Goal: Information Seeking & Learning: Learn about a topic

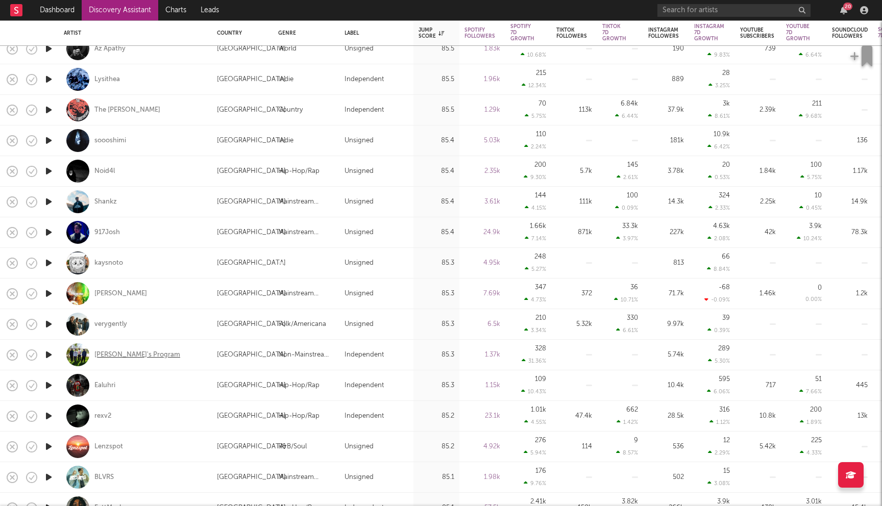
click at [114, 355] on div "[PERSON_NAME]'s Program" at bounding box center [137, 355] width 86 height 9
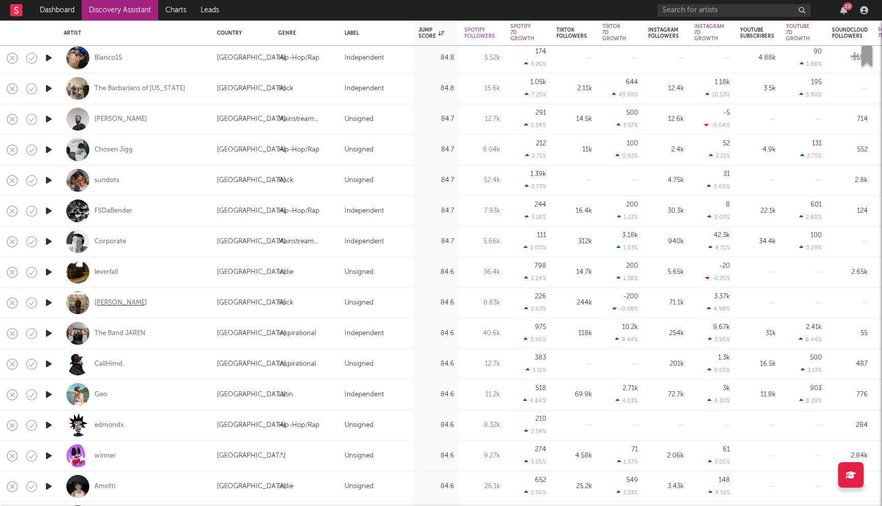
click at [130, 301] on div "[PERSON_NAME]" at bounding box center [120, 303] width 53 height 9
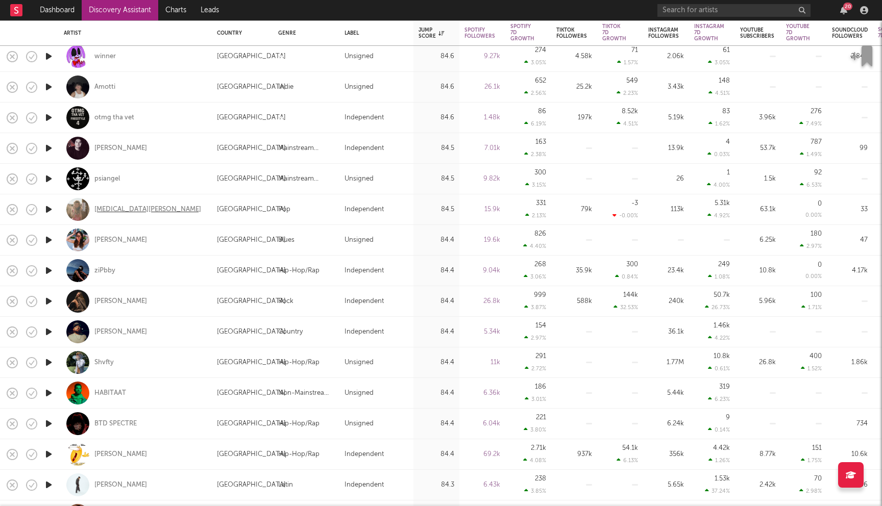
click at [120, 206] on div "Kyra Fields" at bounding box center [147, 209] width 107 height 9
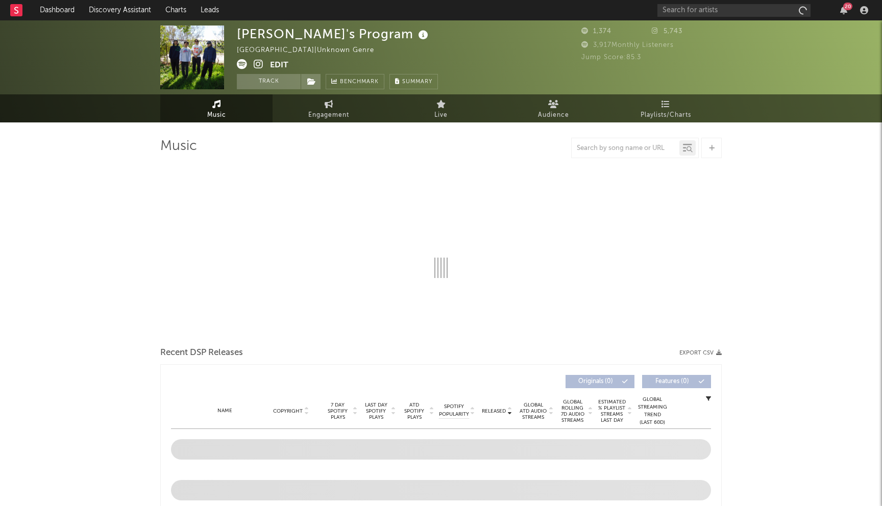
select select "1w"
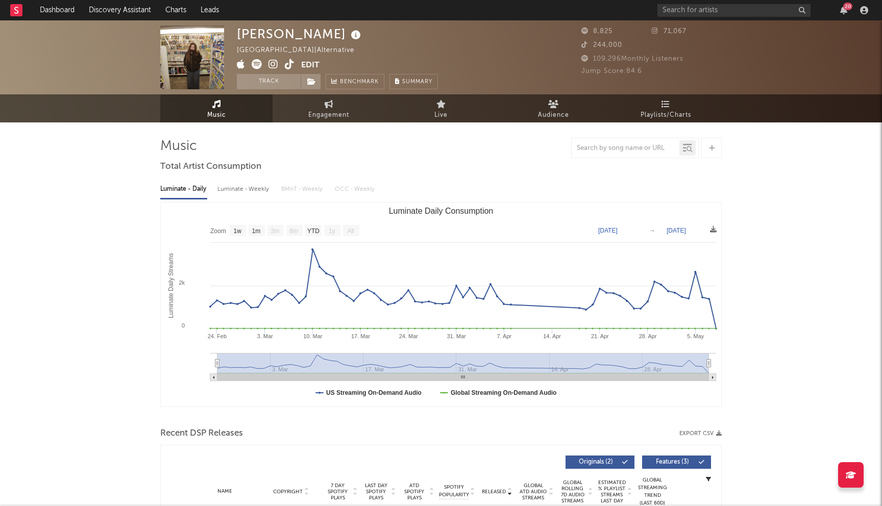
select select "1w"
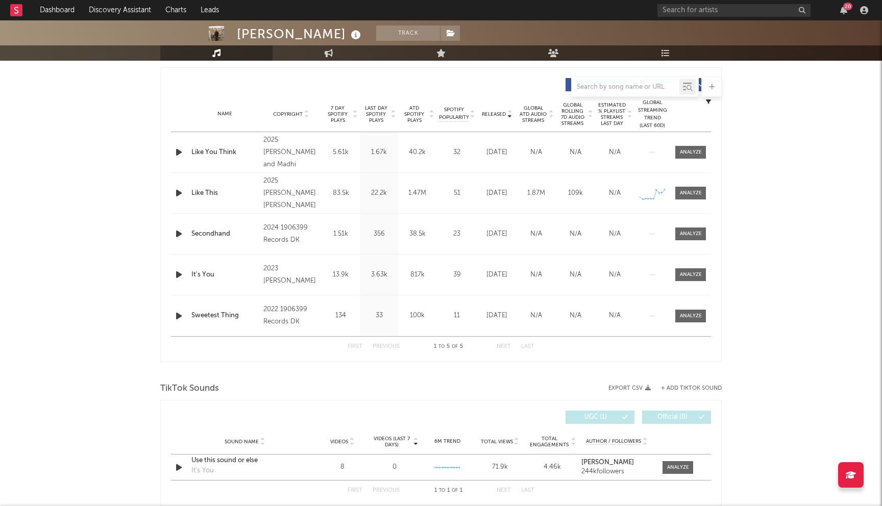
scroll to position [222, 0]
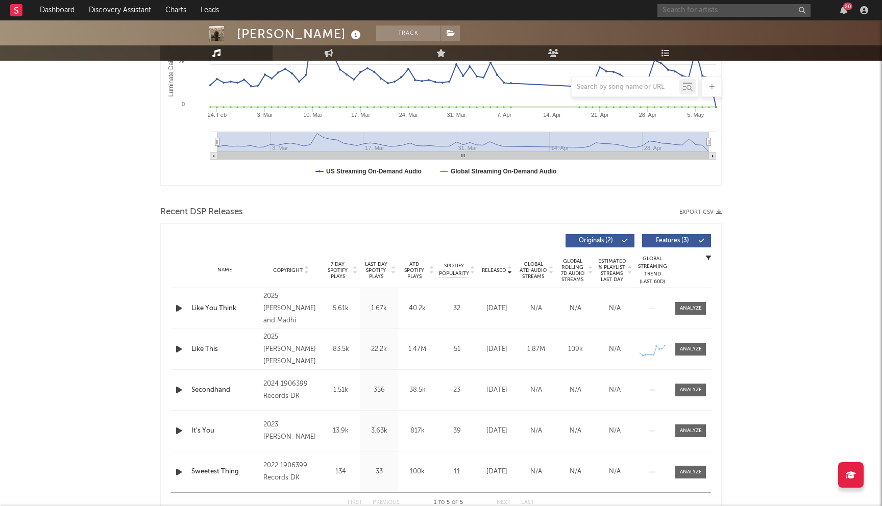
click at [717, 10] on input "text" at bounding box center [733, 10] width 153 height 13
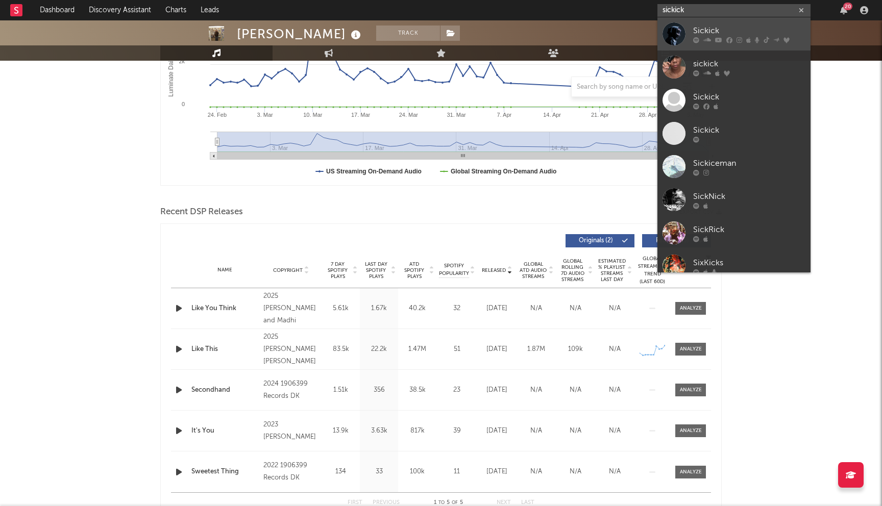
type input "sickick"
click at [714, 35] on div "Sickick" at bounding box center [749, 31] width 112 height 12
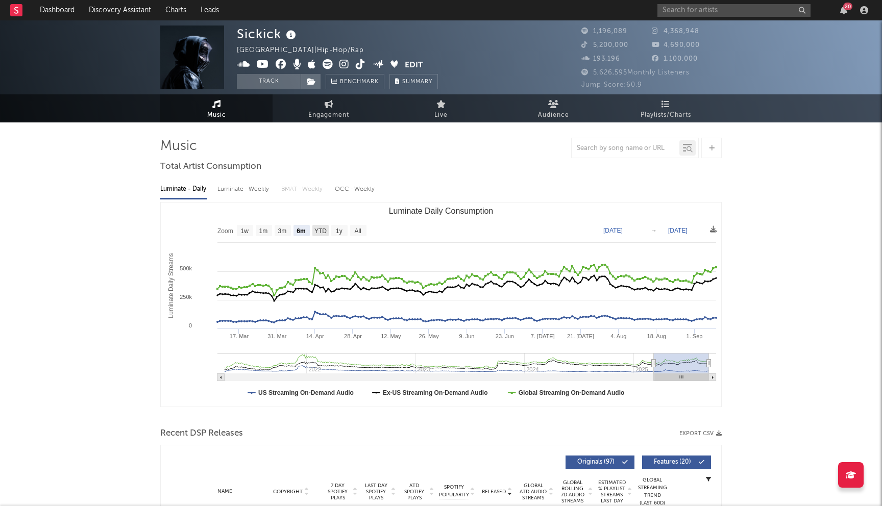
click at [320, 229] on text "YTD" at bounding box center [320, 231] width 12 height 7
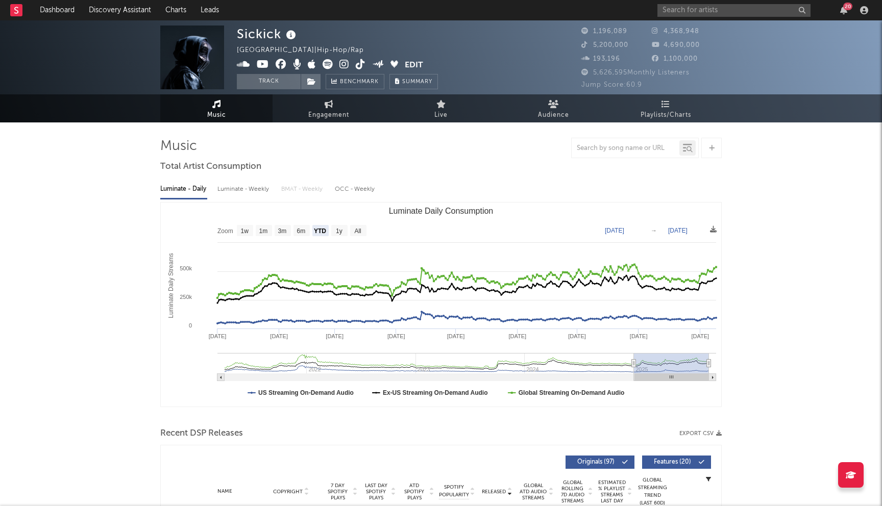
select select "YTD"
type input "[DATE]"
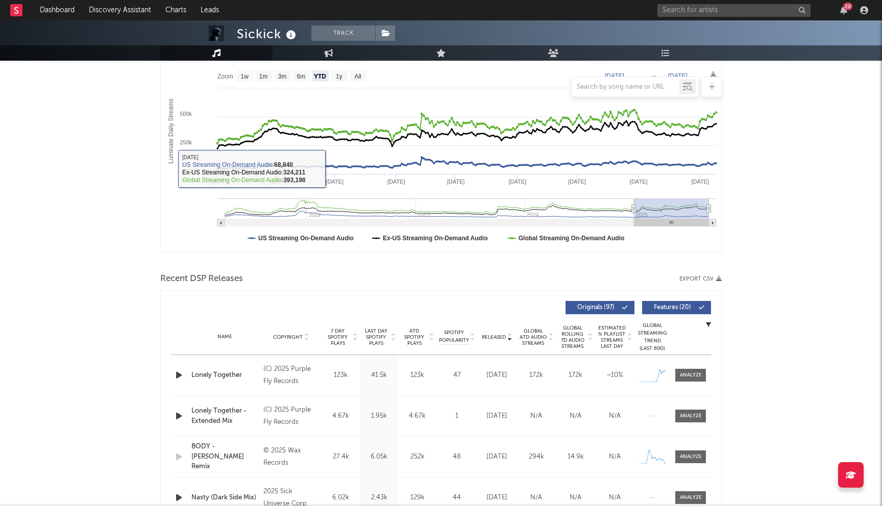
scroll to position [265, 0]
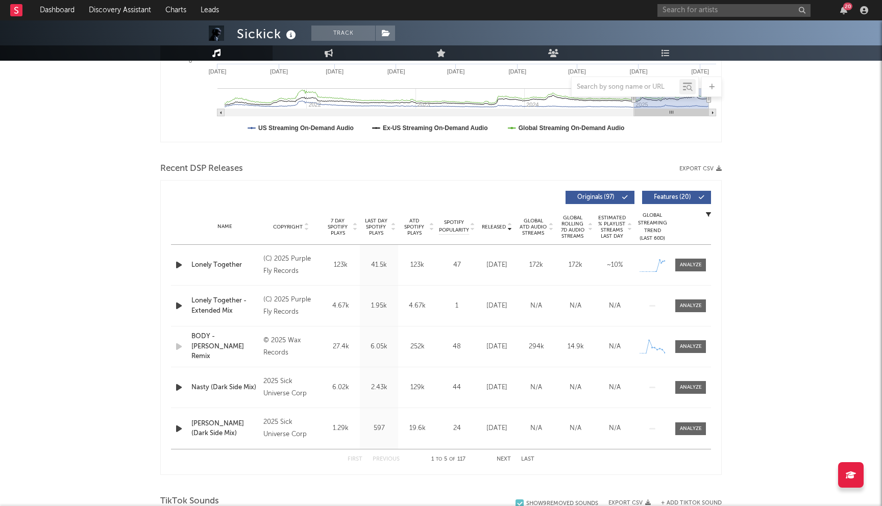
click at [373, 224] on span "Last Day Spotify Plays" at bounding box center [375, 227] width 27 height 18
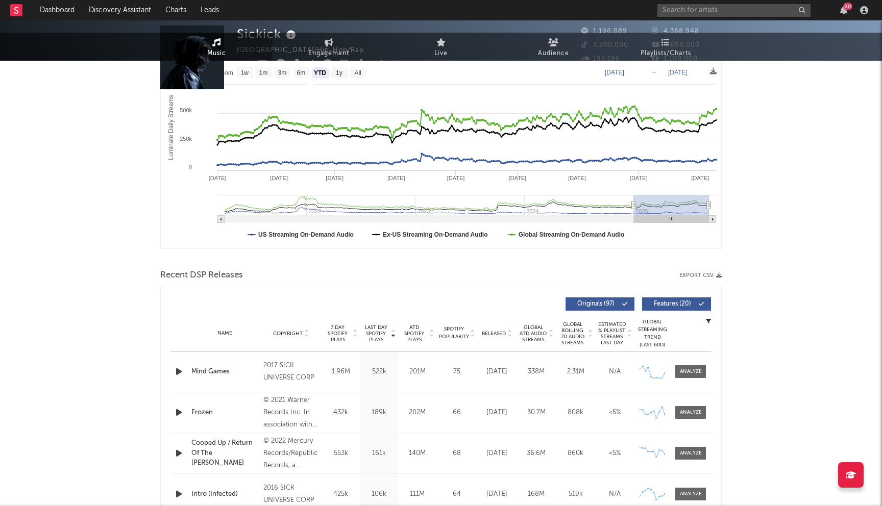
scroll to position [0, 0]
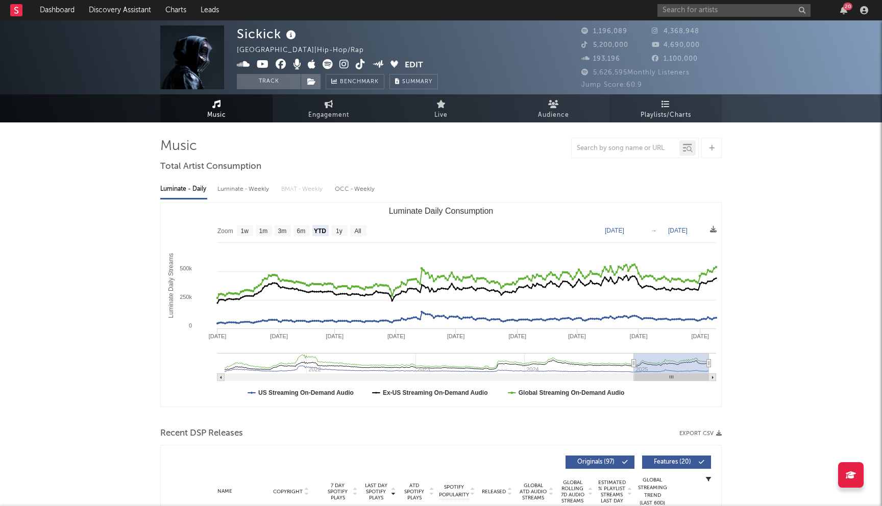
click at [665, 114] on span "Playlists/Charts" at bounding box center [666, 115] width 51 height 12
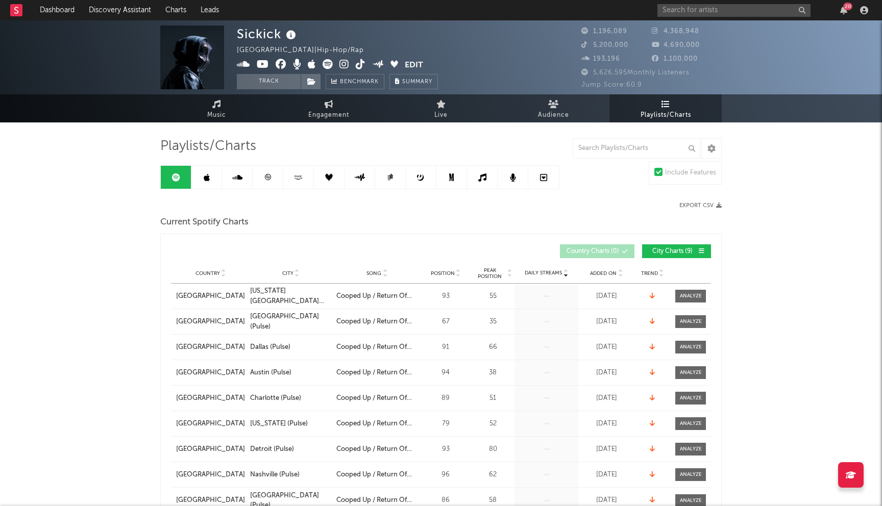
click at [215, 184] on link at bounding box center [206, 177] width 31 height 23
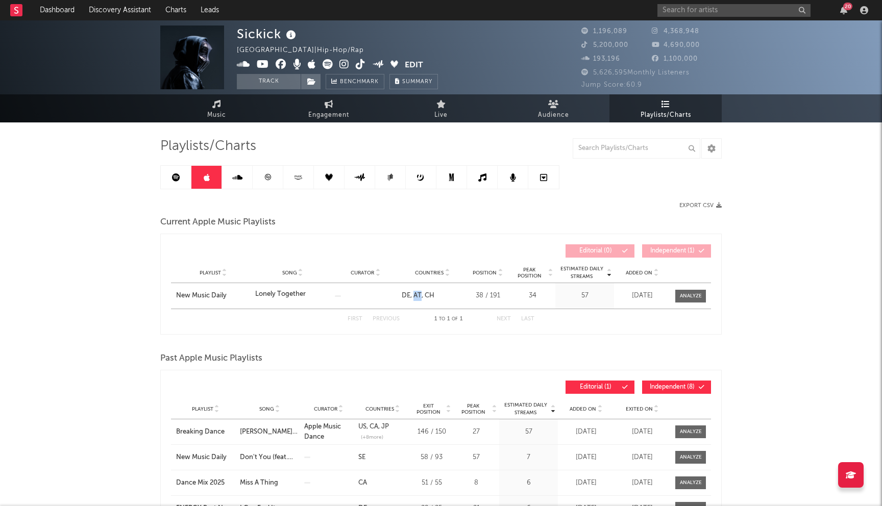
click at [416, 296] on link "AT" at bounding box center [415, 295] width 11 height 7
click at [169, 177] on link at bounding box center [176, 177] width 31 height 23
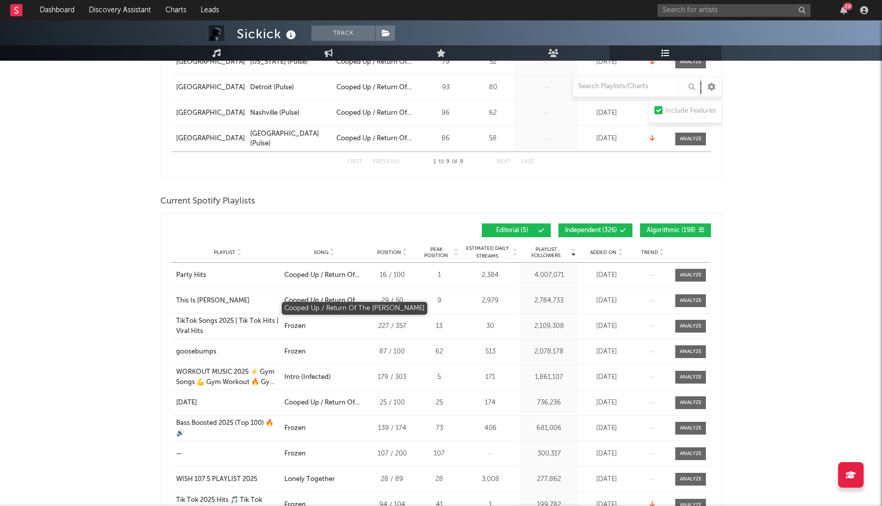
scroll to position [328, 0]
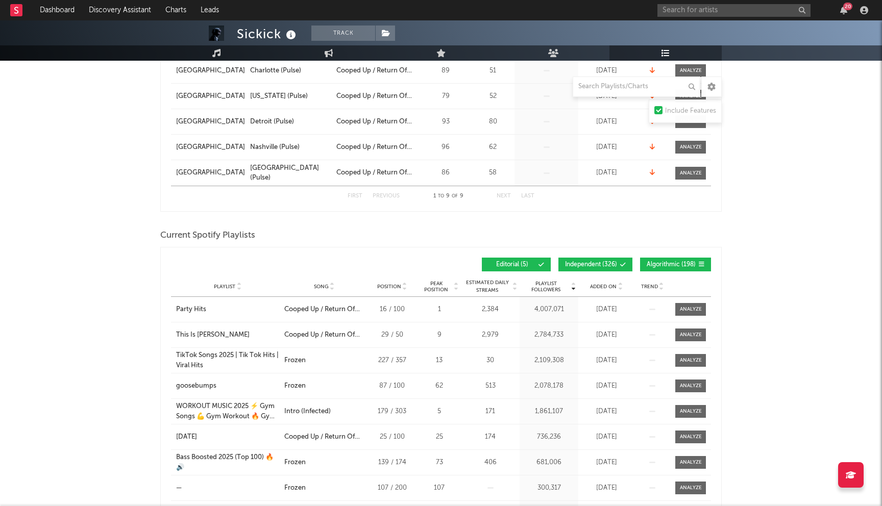
click at [618, 268] on button "Independent ( 326 )" at bounding box center [595, 265] width 74 height 14
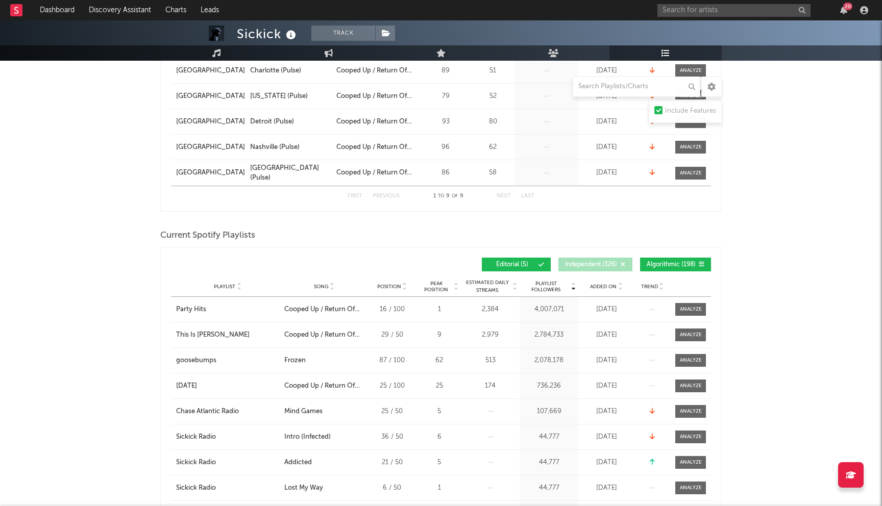
click at [674, 262] on span "Algorithmic ( 198 )" at bounding box center [671, 265] width 49 height 6
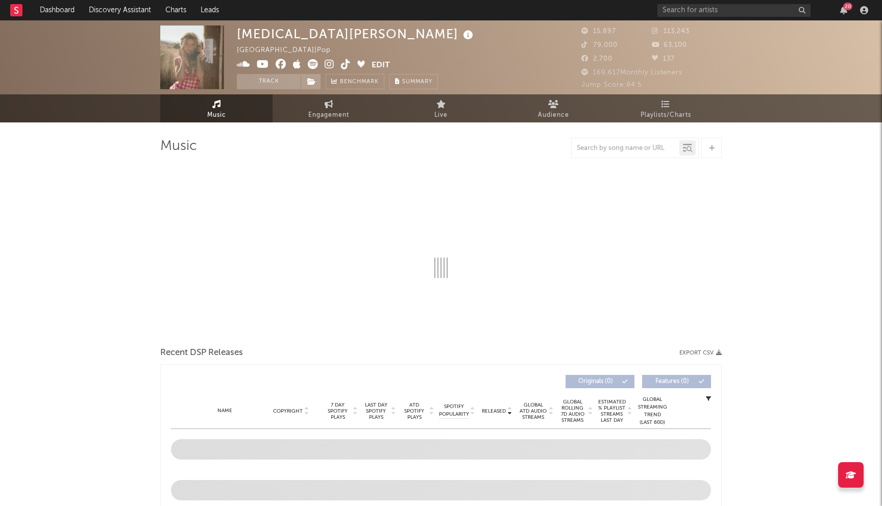
select select "1w"
